Goal: Information Seeking & Learning: Learn about a topic

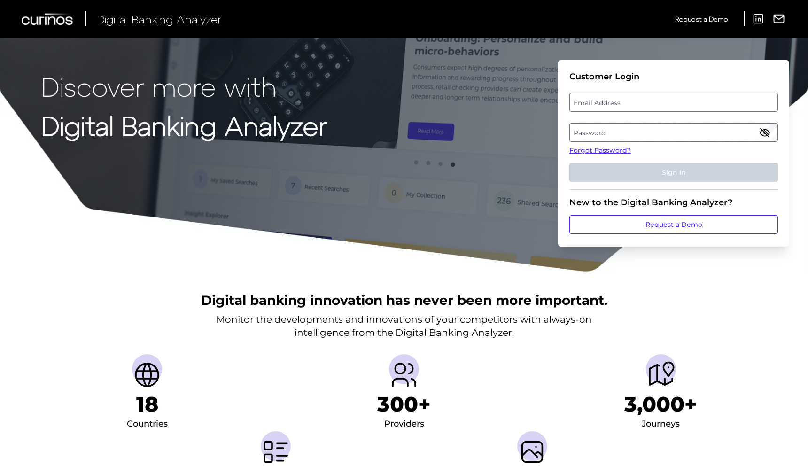
click at [603, 106] on label "Email Address" at bounding box center [673, 102] width 207 height 17
click at [603, 106] on input "email" at bounding box center [673, 102] width 209 height 19
type input "[DOMAIN_NAME][EMAIL_ADDRESS][DOMAIN_NAME]"
click at [636, 130] on label "Password" at bounding box center [673, 132] width 207 height 17
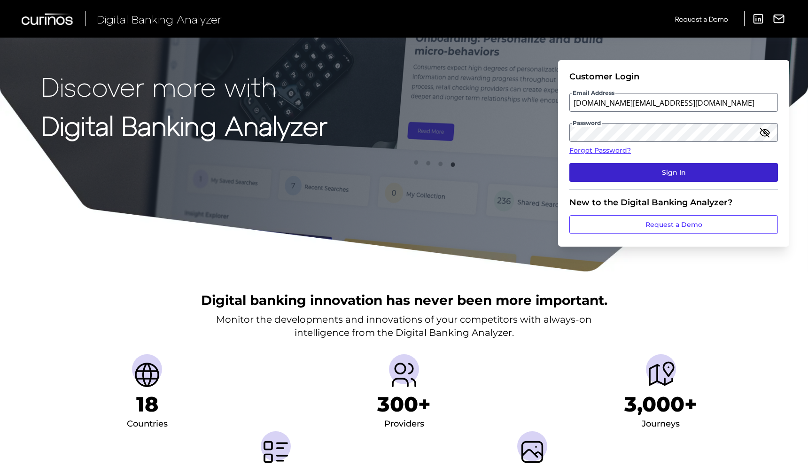
click at [655, 170] on button "Sign In" at bounding box center [673, 172] width 209 height 19
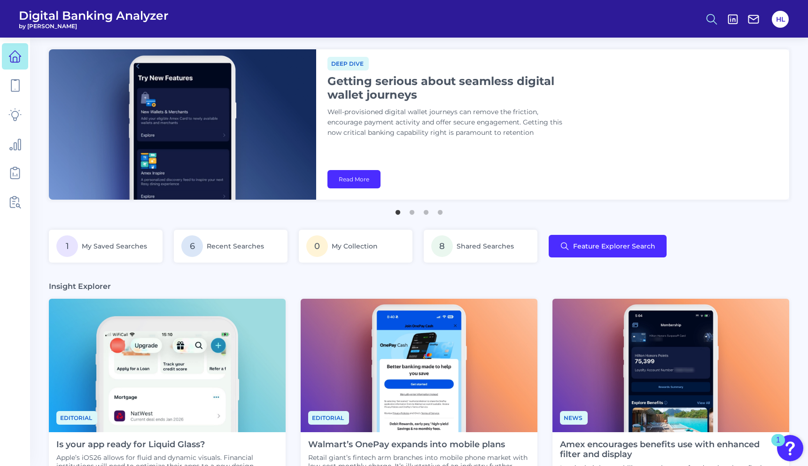
click at [707, 23] on icon at bounding box center [711, 19] width 13 height 13
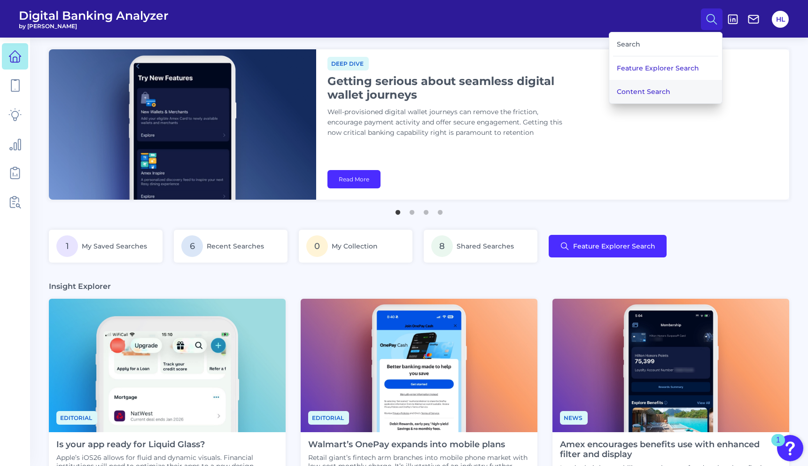
click at [648, 92] on button "Content Search" at bounding box center [665, 91] width 113 height 23
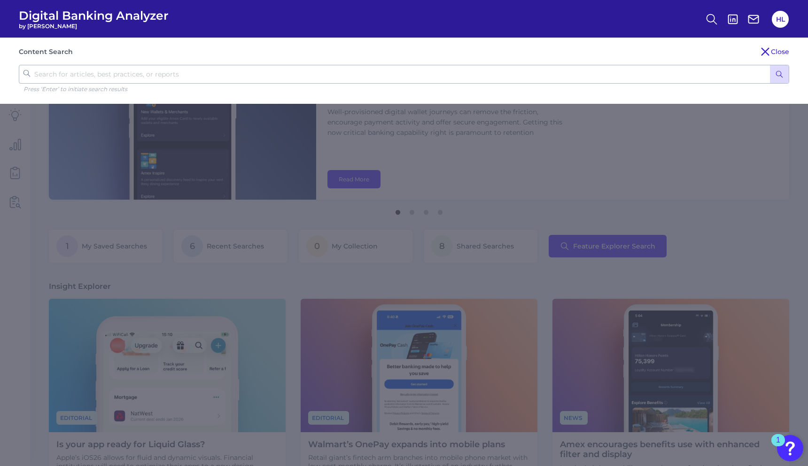
click at [766, 55] on icon at bounding box center [764, 51] width 11 height 11
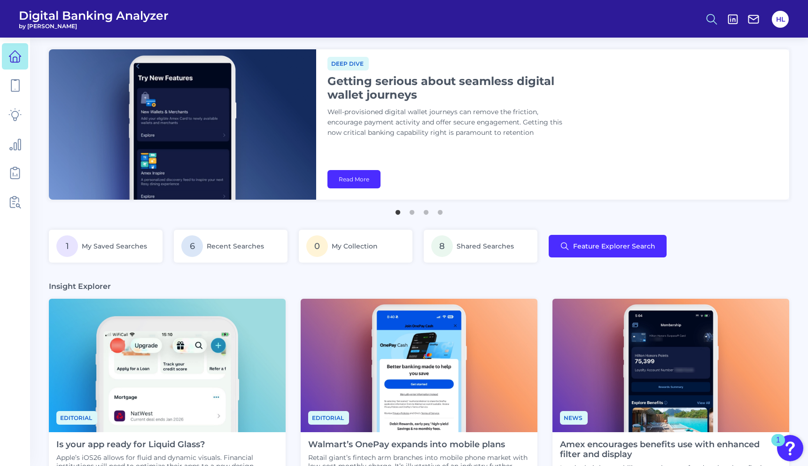
click at [709, 21] on circle at bounding box center [711, 18] width 8 height 8
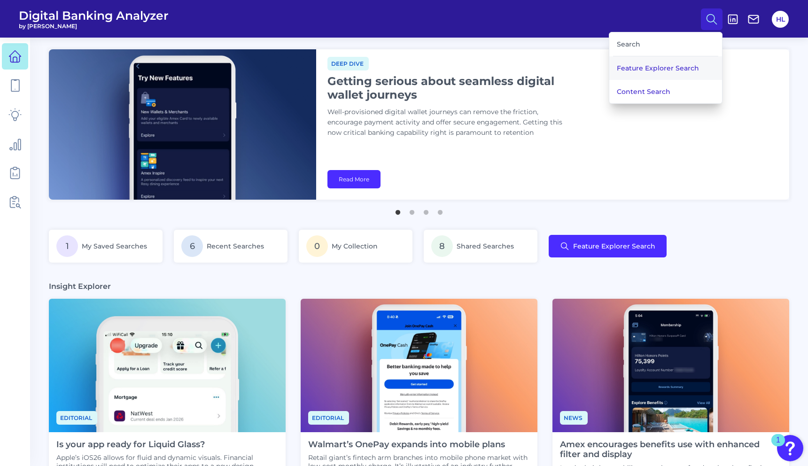
click at [692, 65] on button "Feature Explorer Search" at bounding box center [665, 67] width 113 height 23
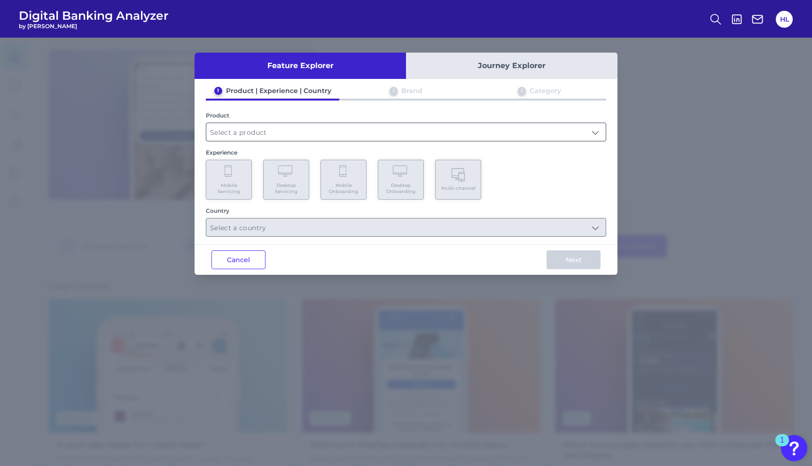
click at [480, 128] on input "text" at bounding box center [405, 132] width 399 height 18
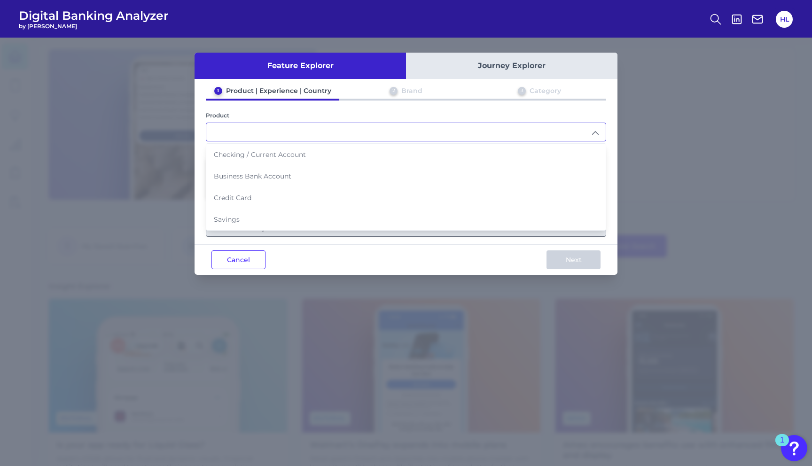
click at [514, 88] on div "3 Category" at bounding box center [539, 92] width 133 height 12
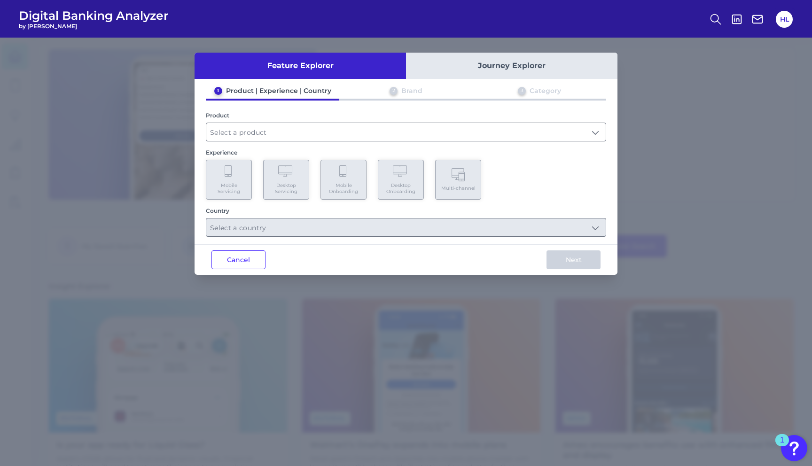
click at [500, 76] on button "Journey Explorer" at bounding box center [511, 66] width 211 height 26
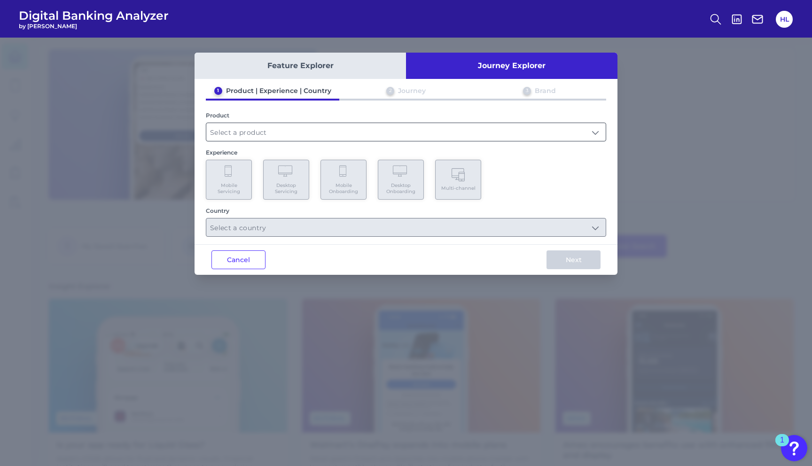
click at [333, 135] on input "text" at bounding box center [405, 132] width 399 height 18
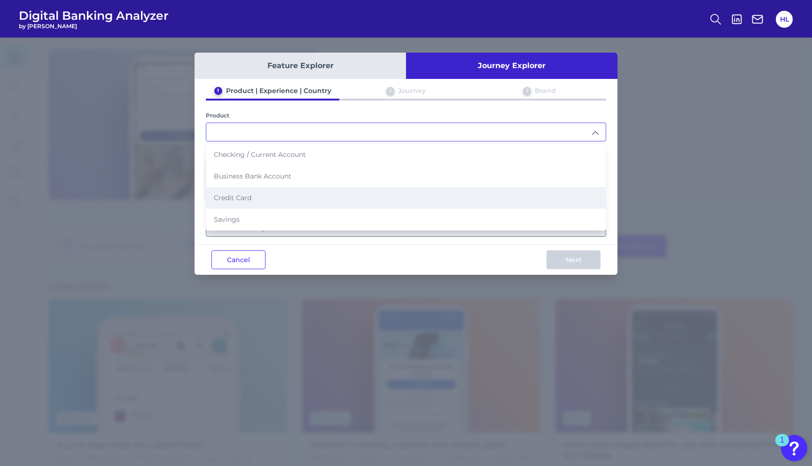
click at [311, 190] on li "Credit Card" at bounding box center [405, 198] width 399 height 22
type input "Credit Card"
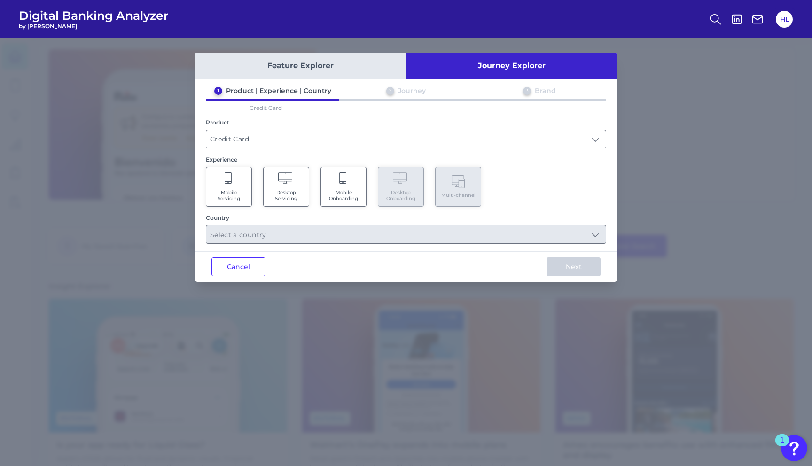
click at [354, 194] on span "Mobile Onboarding" at bounding box center [343, 195] width 36 height 12
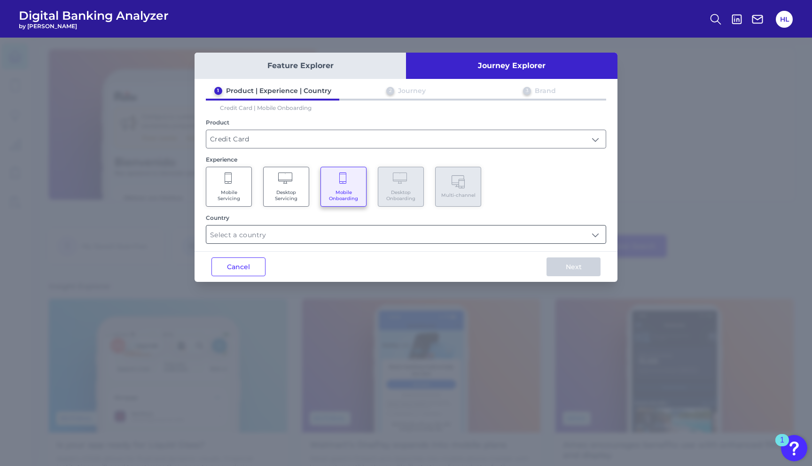
click at [451, 230] on input "text" at bounding box center [405, 234] width 399 height 18
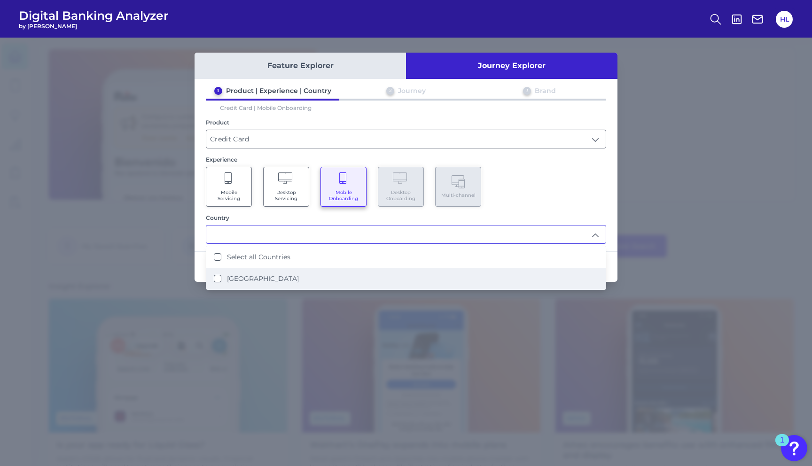
click at [380, 279] on li "[GEOGRAPHIC_DATA]" at bounding box center [405, 279] width 399 height 22
type input "Select all Countries"
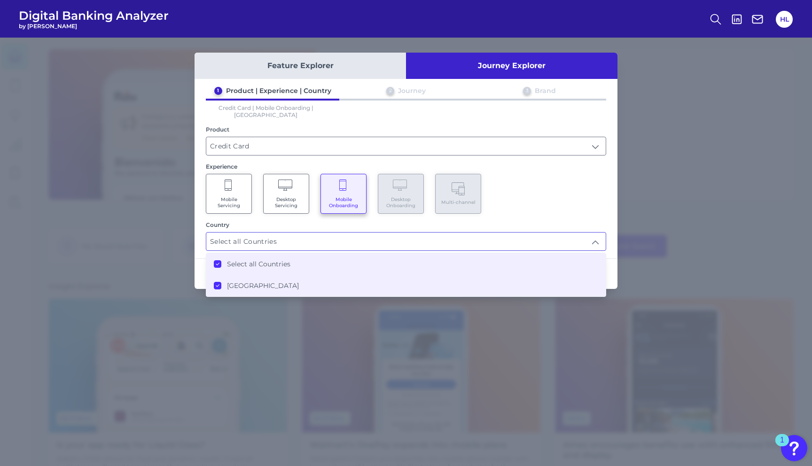
click at [582, 223] on div "Country Select all Countries Select all Countries Select all Countries [GEOGRAP…" at bounding box center [406, 236] width 400 height 30
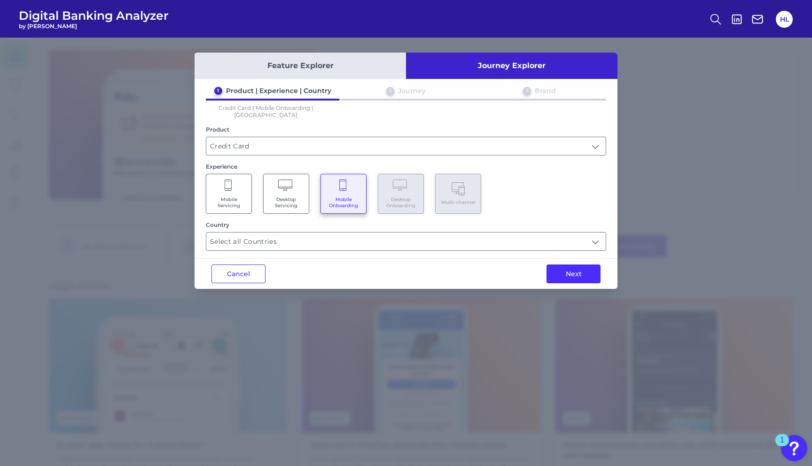
click at [581, 276] on div "Next" at bounding box center [573, 274] width 88 height 30
click at [574, 270] on button "Next" at bounding box center [573, 273] width 54 height 19
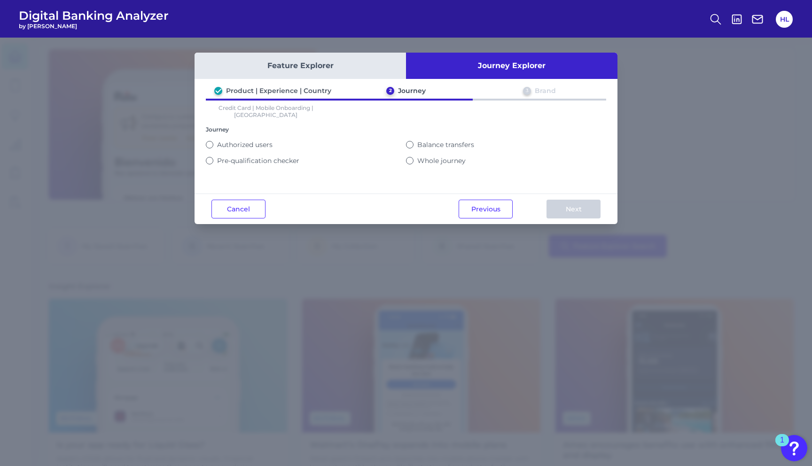
click at [406, 157] on button "Whole journey" at bounding box center [410, 161] width 8 height 8
click at [561, 209] on button "Next" at bounding box center [573, 209] width 54 height 19
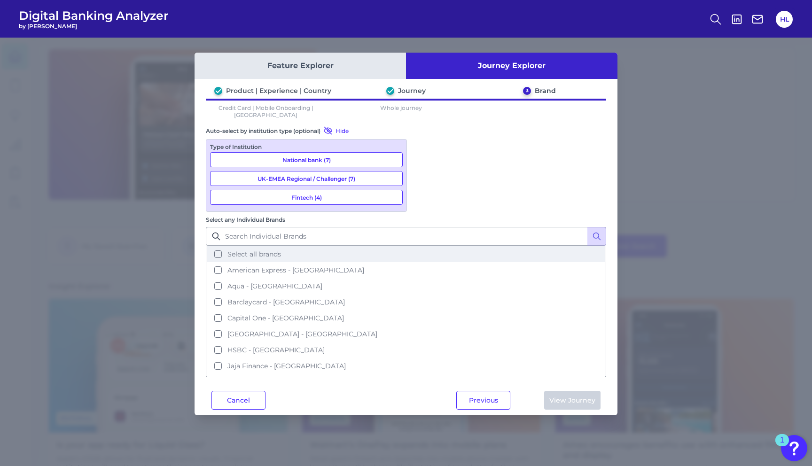
click at [422, 246] on button "Select all brands" at bounding box center [406, 254] width 398 height 16
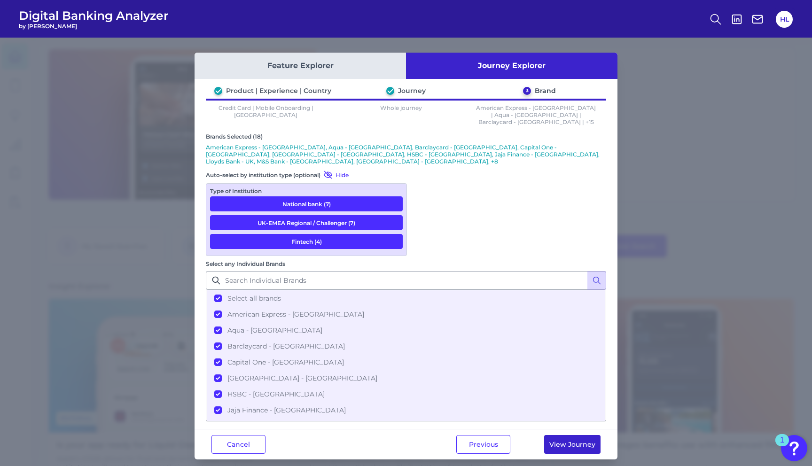
click at [567, 435] on button "View Journey" at bounding box center [572, 444] width 56 height 19
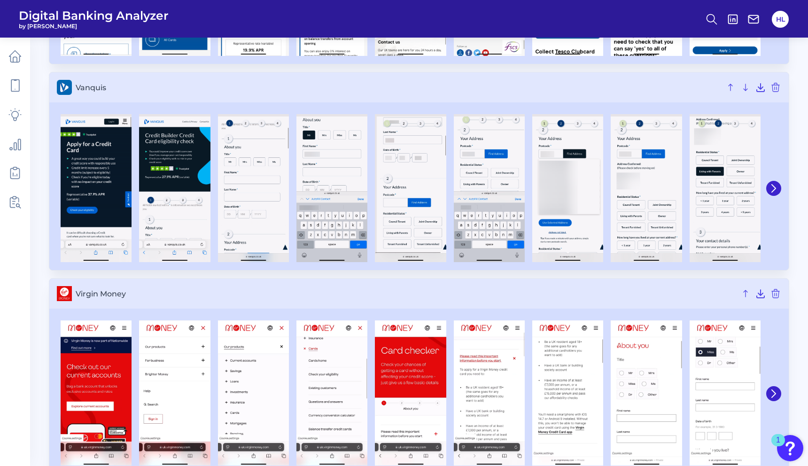
scroll to position [3290, 0]
